Goal: Task Accomplishment & Management: Manage account settings

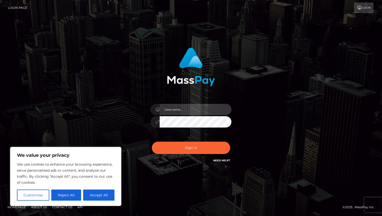
click at [181, 110] on input "text" at bounding box center [196, 109] width 72 height 11
type input "[EMAIL_ADDRESS][DOMAIN_NAME]"
click at [152, 142] on button "Sign in" at bounding box center [191, 148] width 78 height 12
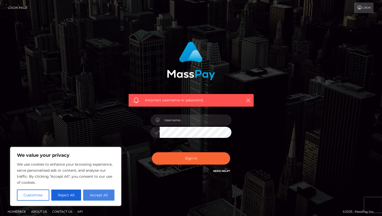
click at [100, 194] on button "Accept All" at bounding box center [98, 195] width 31 height 11
checkbox input "true"
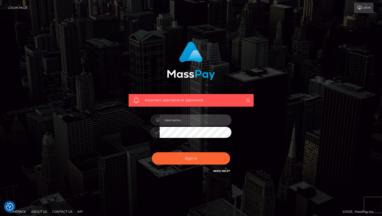
click at [195, 125] on input "text" at bounding box center [196, 120] width 72 height 11
type input "[EMAIL_ADDRESS][DOMAIN_NAME]"
